Goal: Navigation & Orientation: Find specific page/section

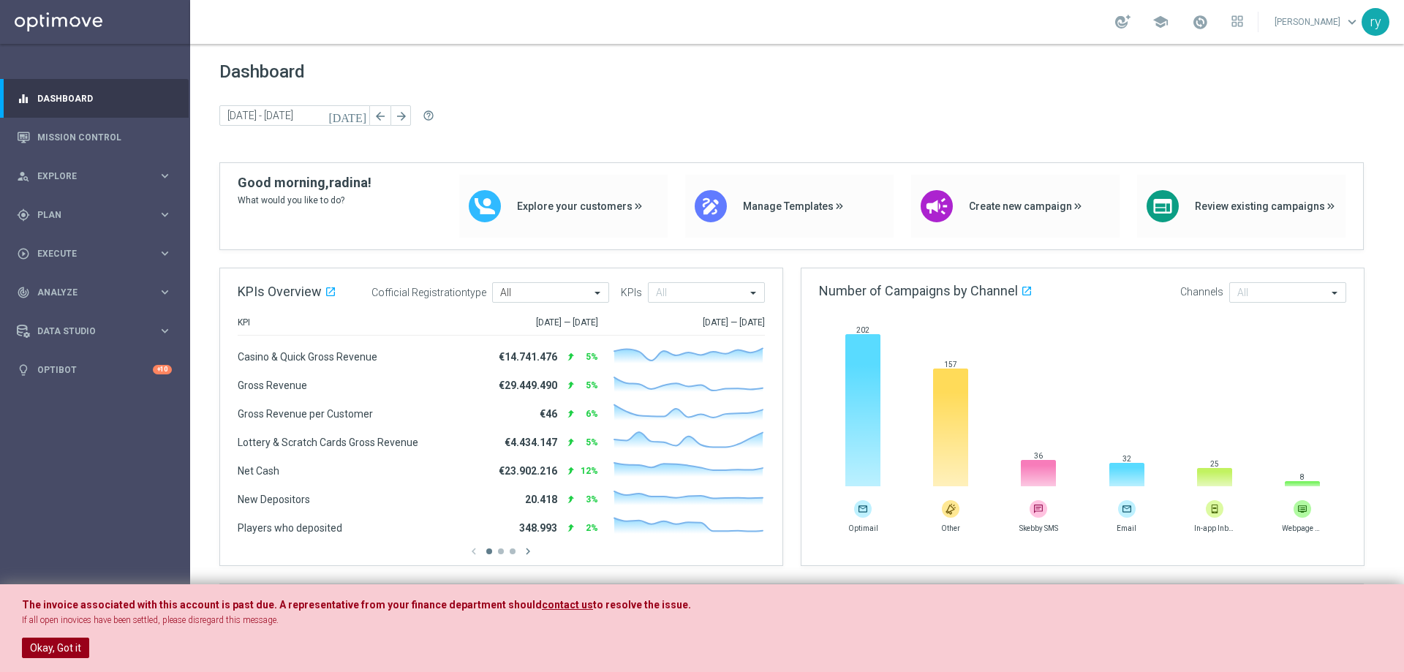
click at [77, 649] on button "Okay, Got it" at bounding box center [55, 648] width 67 height 20
